Goal: Browse casually: Explore the website without a specific task or goal

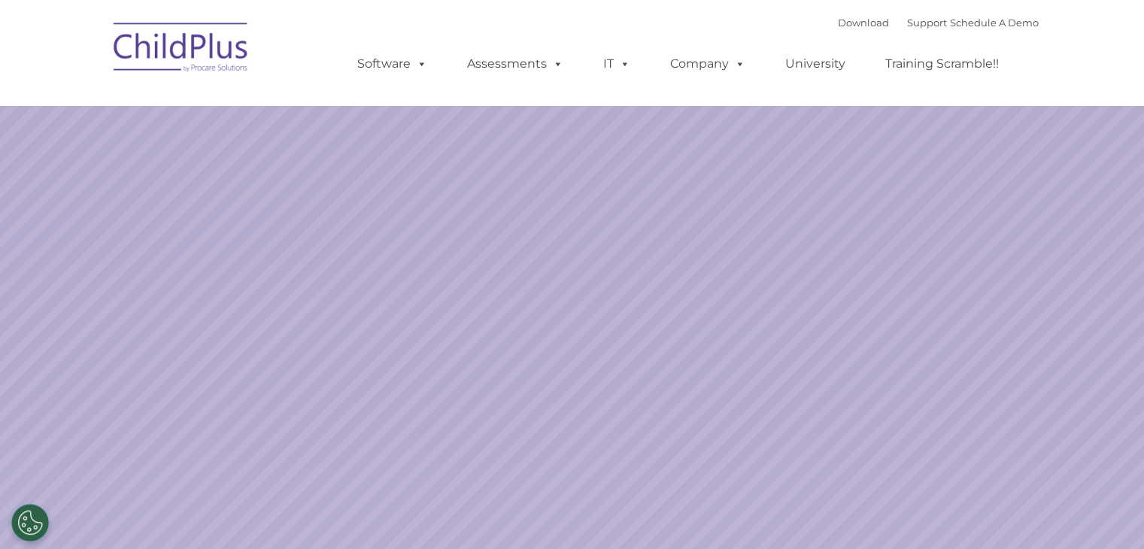
select select "MEDIUM"
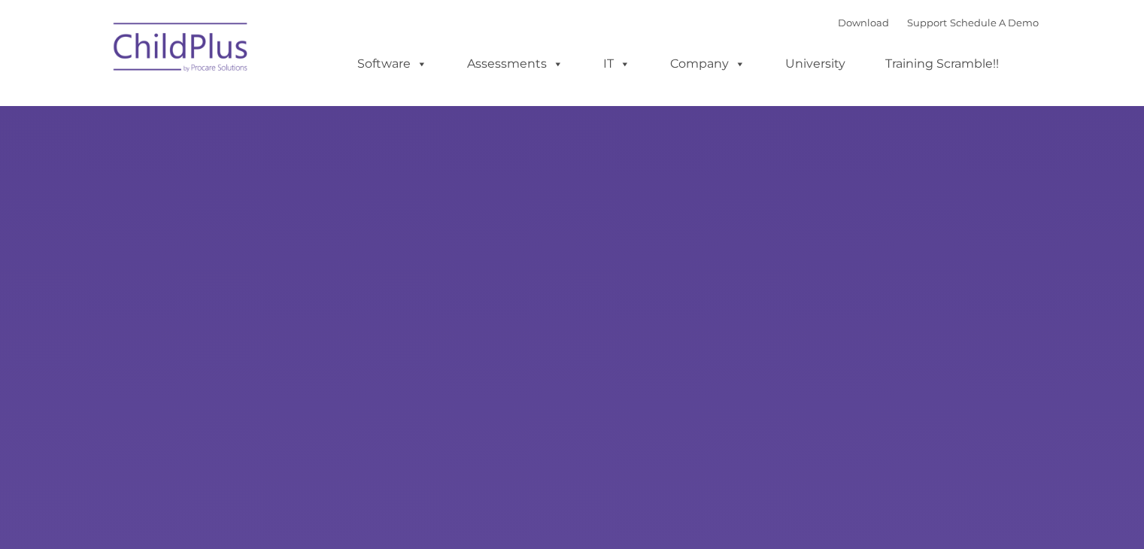
type input ""
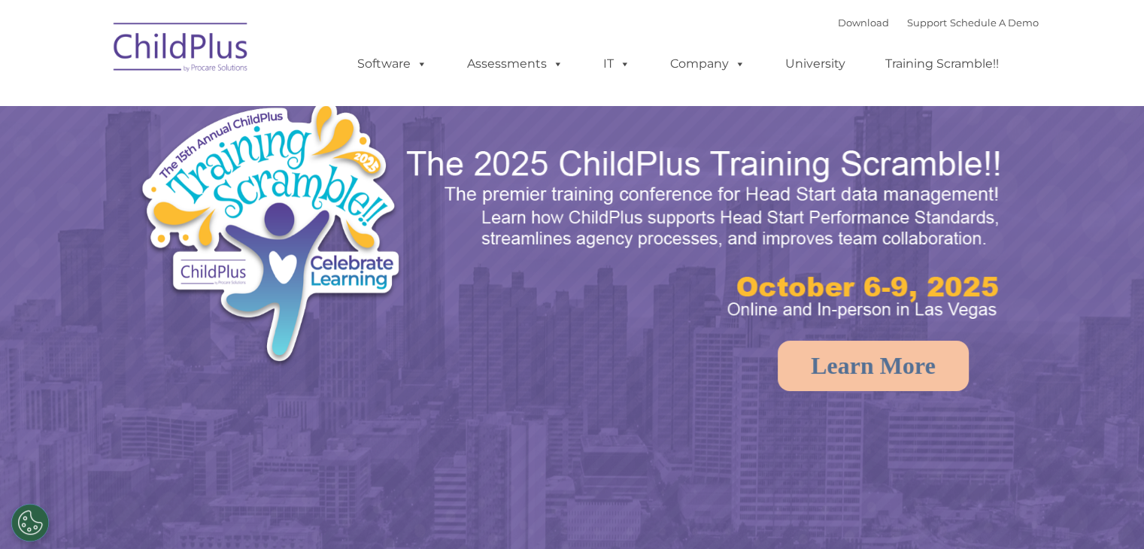
select select "MEDIUM"
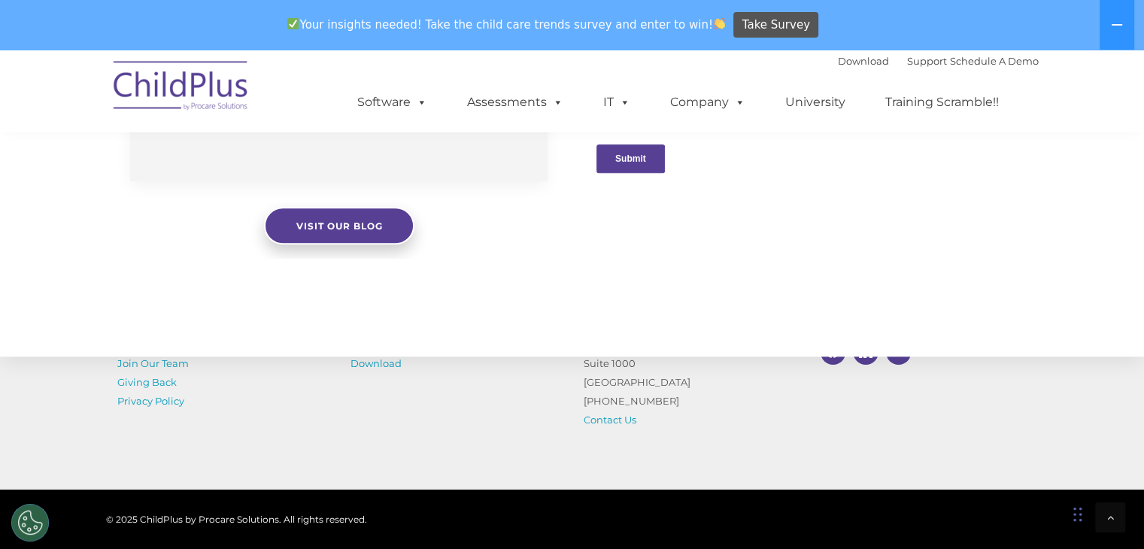
scroll to position [1754, 0]
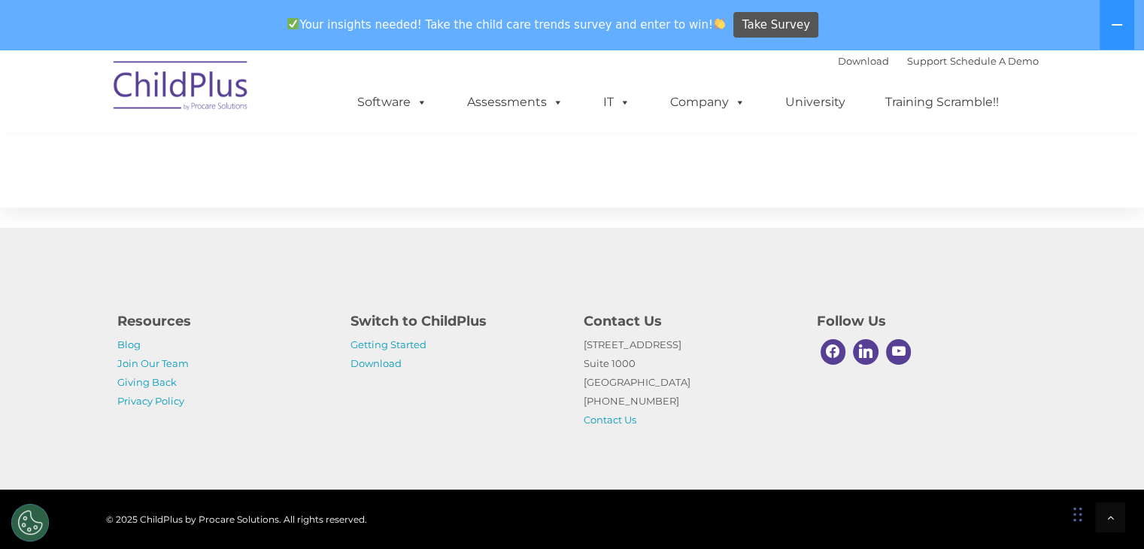
click at [1077, 520] on div "Chat Widget" at bounding box center [1106, 513] width 75 height 72
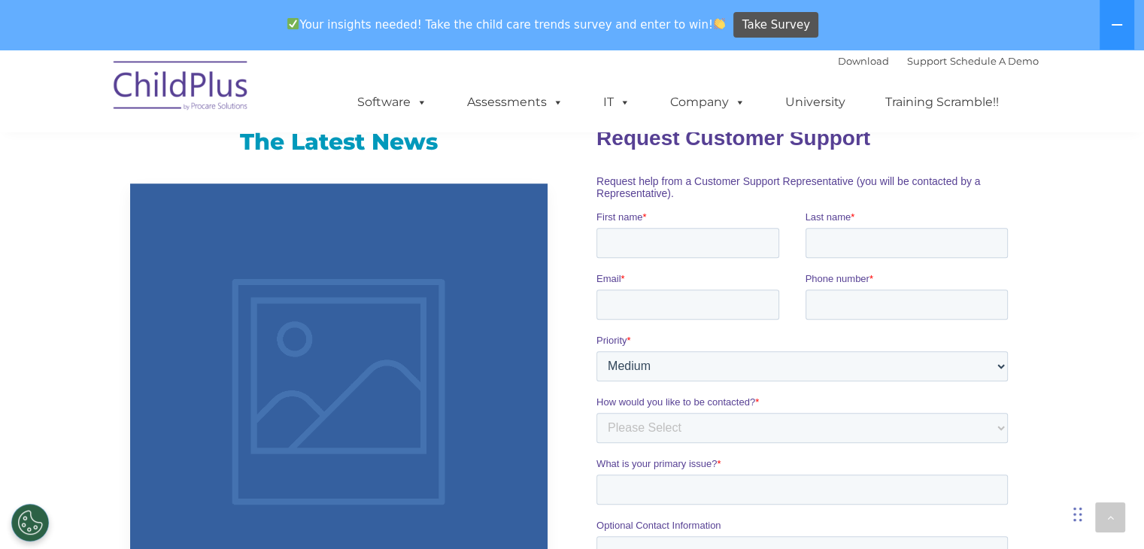
scroll to position [972, 0]
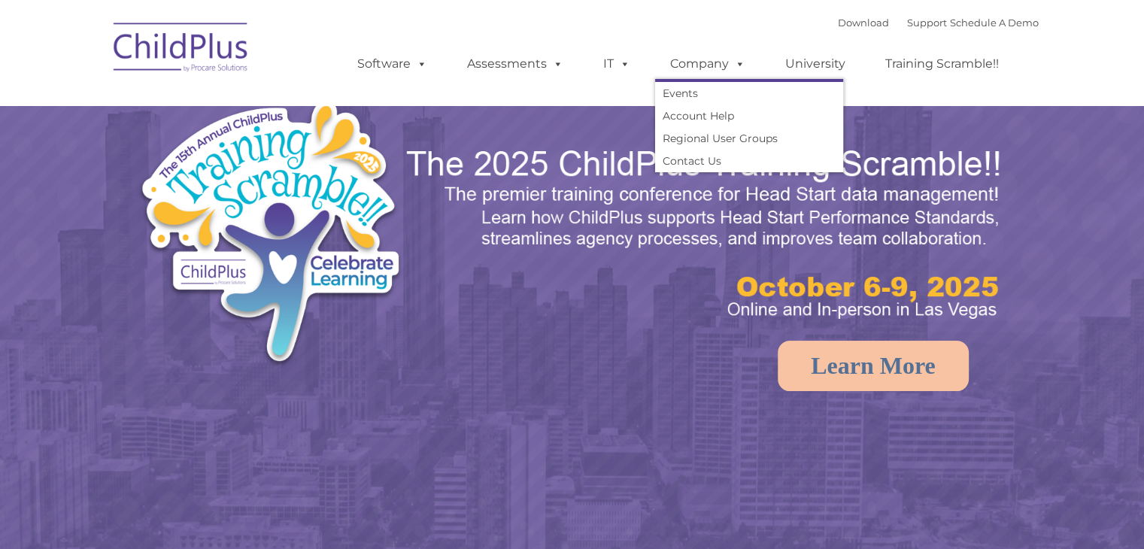
select select "MEDIUM"
